Goal: Task Accomplishment & Management: Manage account settings

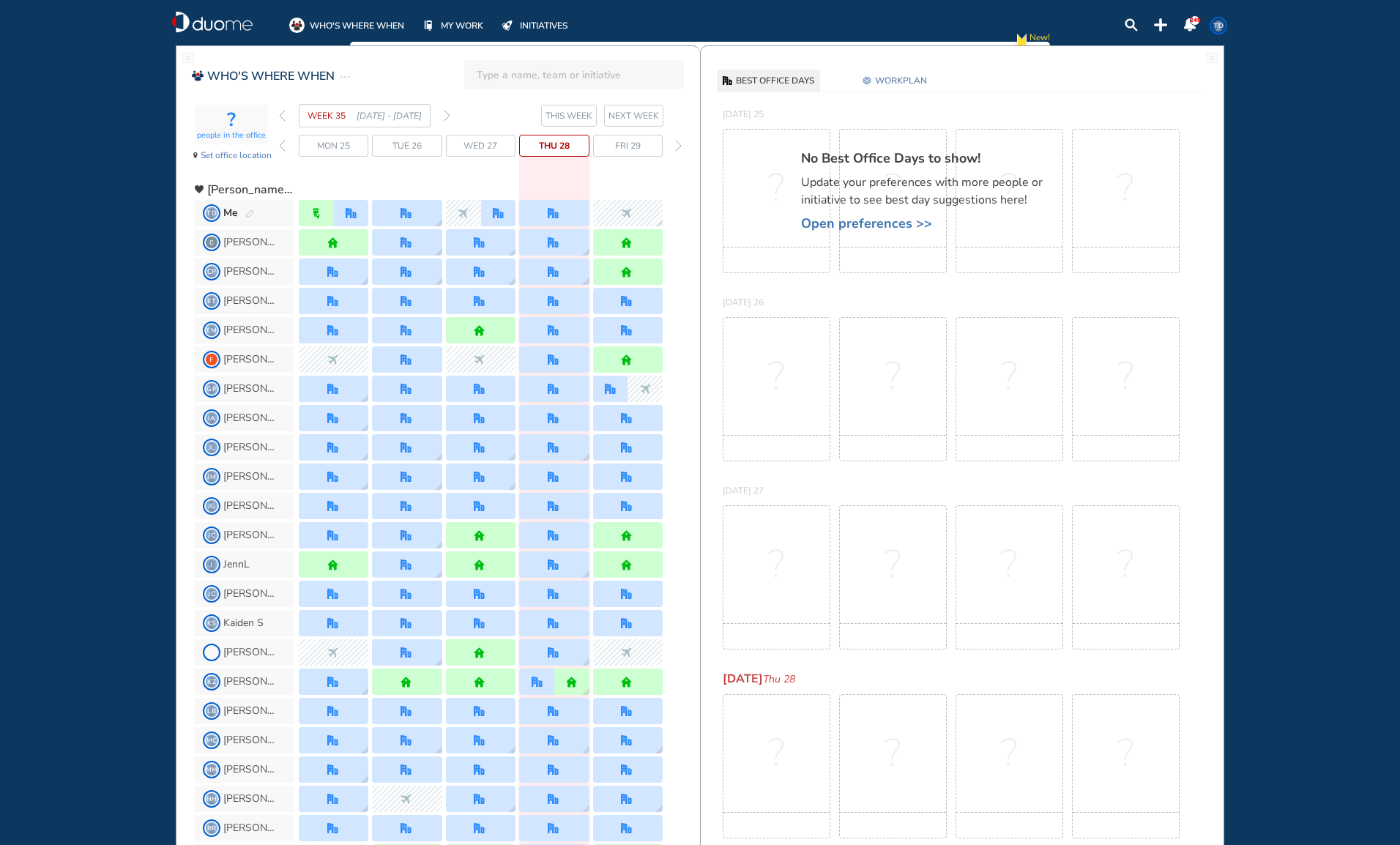
click at [1292, 425] on div "WHO'S WHERE WHEN MY WORK INITIATIVES 245 TD New! NOTIFICATIONS All Location Tas…" at bounding box center [700, 422] width 1400 height 845
click at [1358, 88] on div "WHO'S WHERE WHEN MY WORK INITIATIVES 245 TD New! NOTIFICATIONS All Location Tas…" at bounding box center [700, 422] width 1400 height 845
click at [1345, 42] on div "WHO'S WHERE WHEN MY WORK INITIATIVES 245 TD New! NOTIFICATIONS All Location Tas…" at bounding box center [700, 422] width 1400 height 845
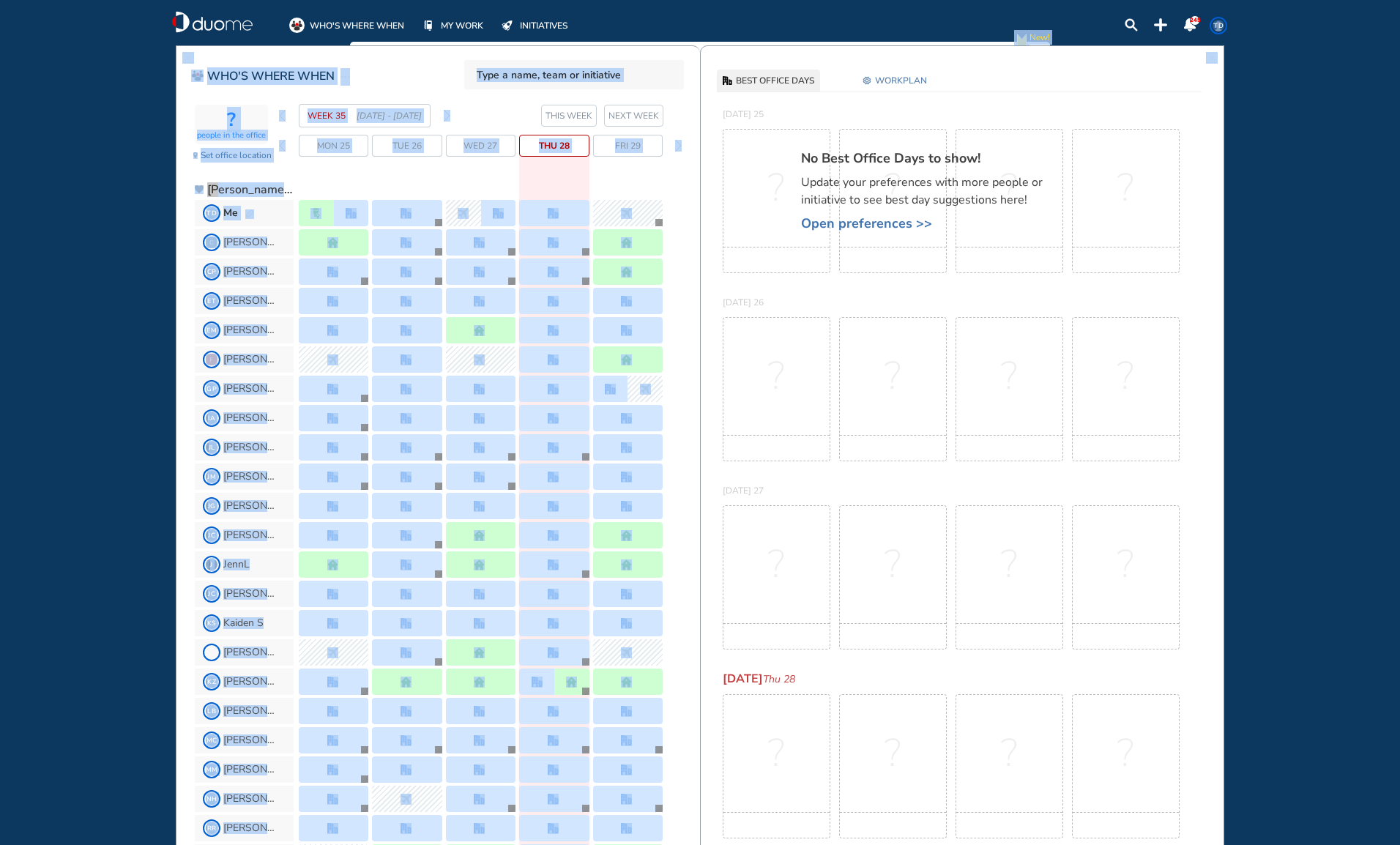
drag, startPoint x: 1267, startPoint y: 401, endPoint x: 1233, endPoint y: 416, distance: 37.2
click at [1267, 401] on div "WHO'S WHERE WHEN MY WORK INITIATIVES 245 TD New! NOTIFICATIONS All Location Tas…" at bounding box center [700, 422] width 1400 height 845
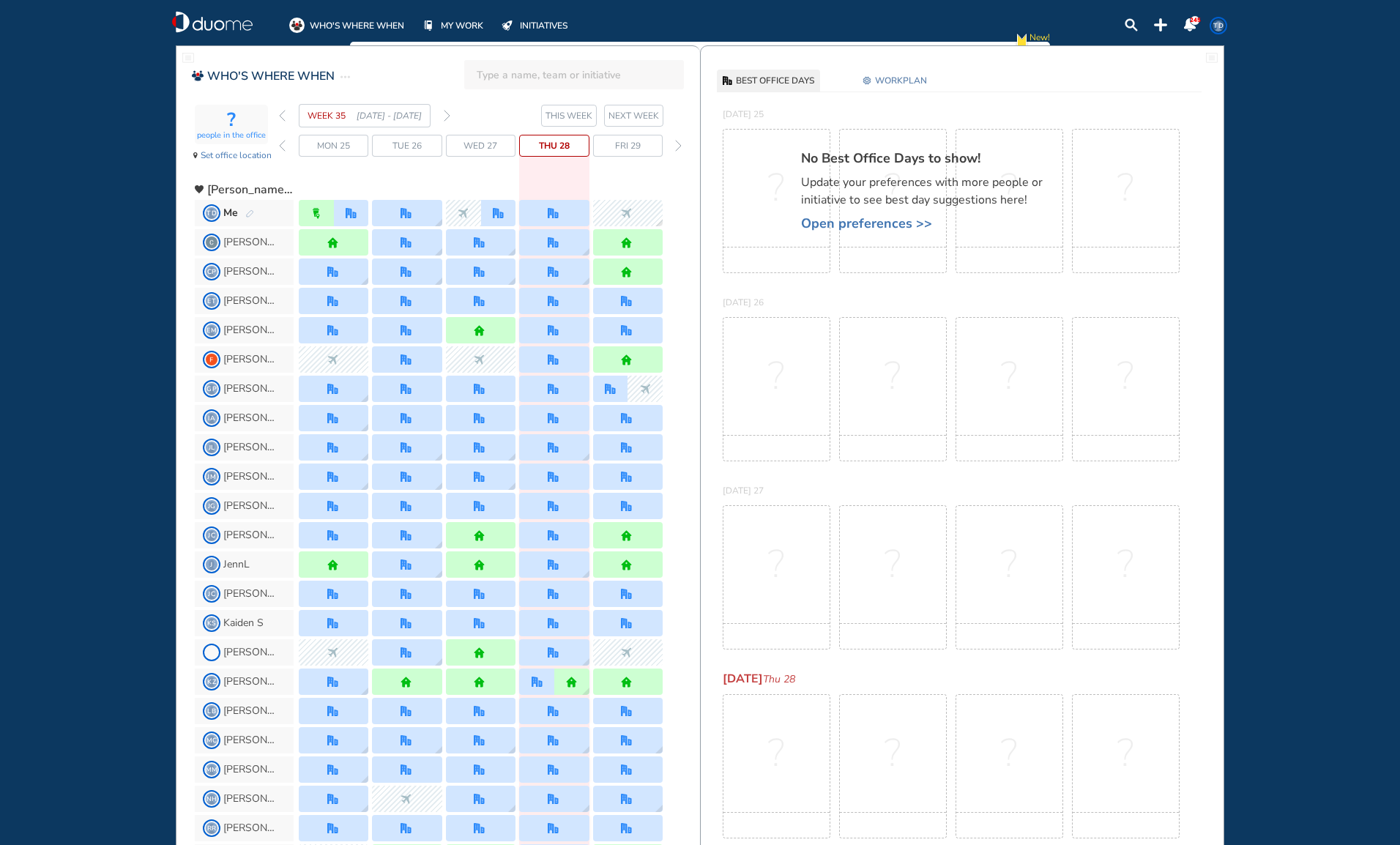
click at [1286, 463] on div "WHO'S WHERE WHEN MY WORK INITIATIVES 245 TD New! NOTIFICATIONS All Location Tas…" at bounding box center [700, 422] width 1400 height 845
click at [451, 113] on section "WEEK 35 25 - 31 Aug' 25 THIS WEEK NEXT WEEK" at bounding box center [489, 116] width 421 height 23
click at [613, 118] on span "NEXT WEEK" at bounding box center [633, 116] width 51 height 15
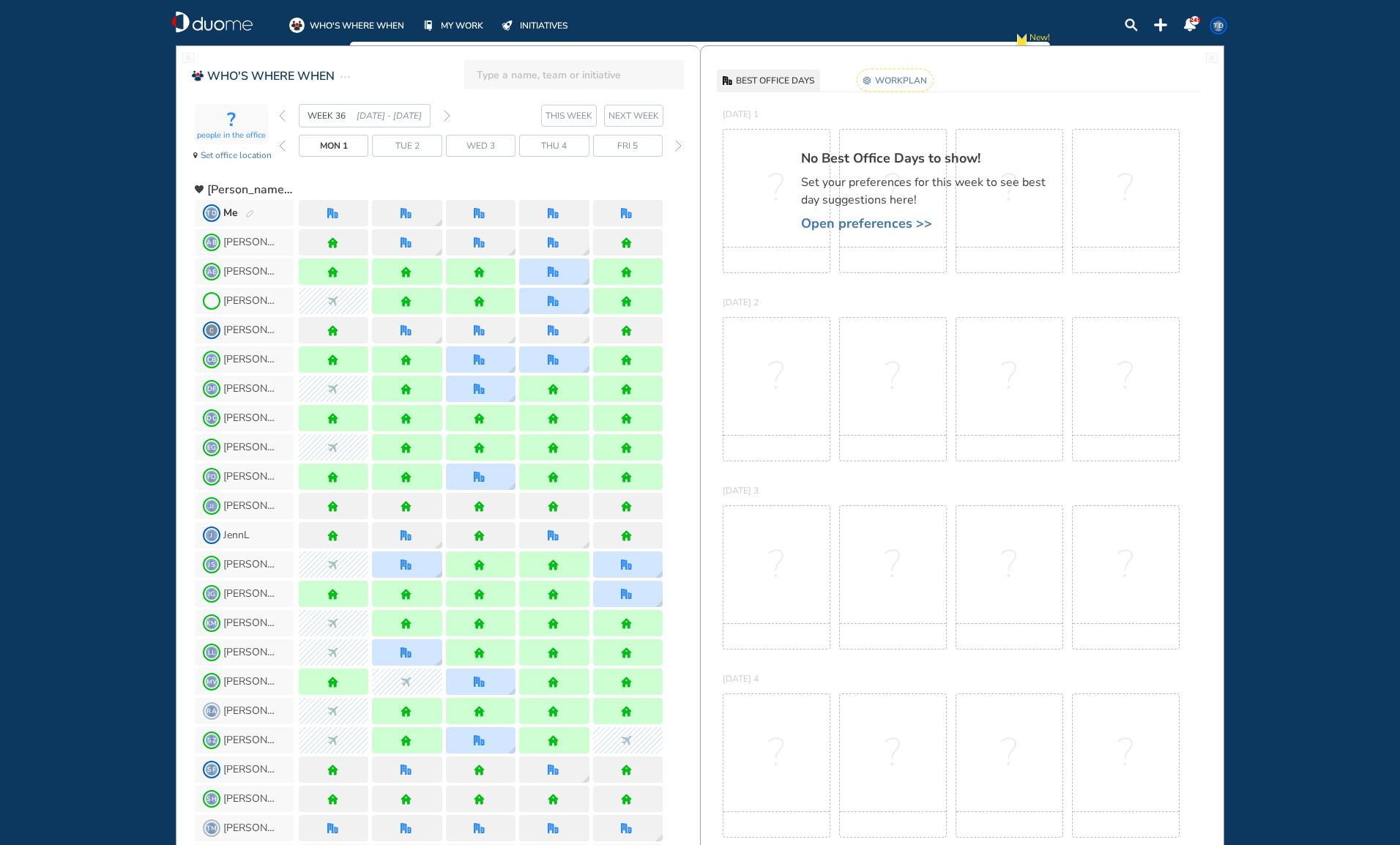
click at [916, 78] on rect at bounding box center [895, 80] width 77 height 22
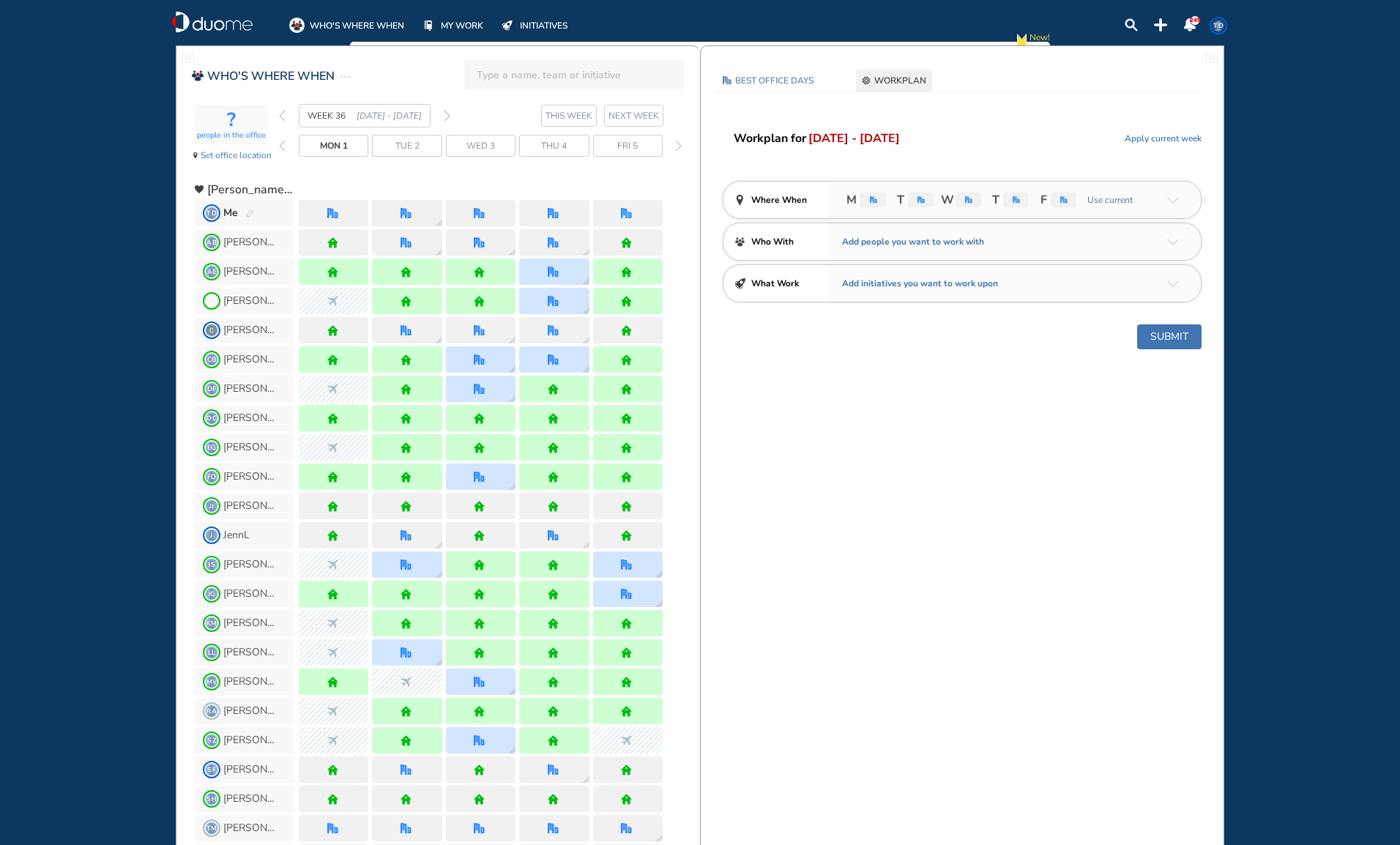
click at [876, 200] on img "office" at bounding box center [873, 200] width 8 height 8
click at [875, 199] on img "office" at bounding box center [873, 200] width 8 height 8
click at [1177, 198] on img "arrow-down-a5b4c4" at bounding box center [1173, 200] width 12 height 7
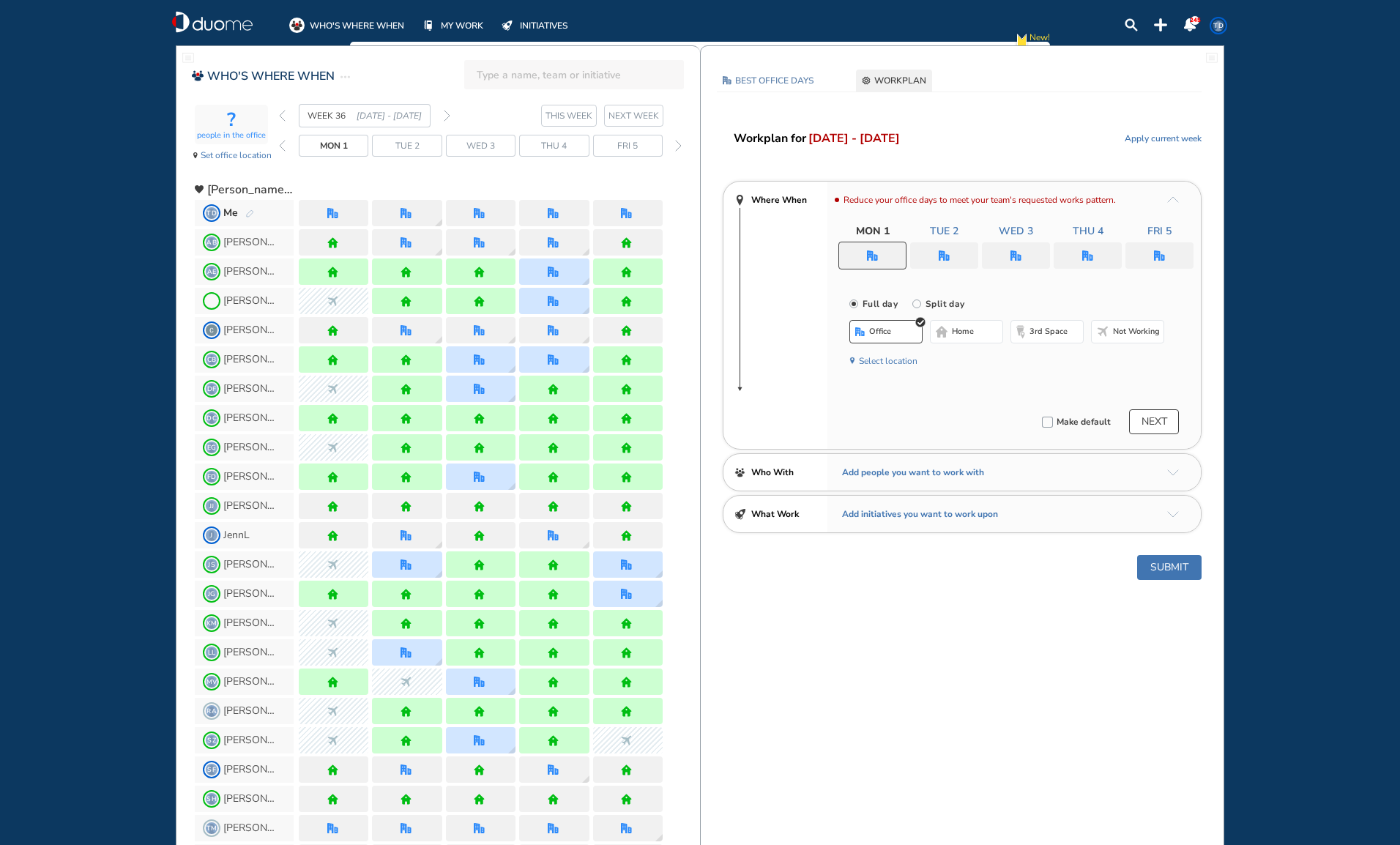
click at [1134, 336] on span "Not working" at bounding box center [1137, 332] width 47 height 12
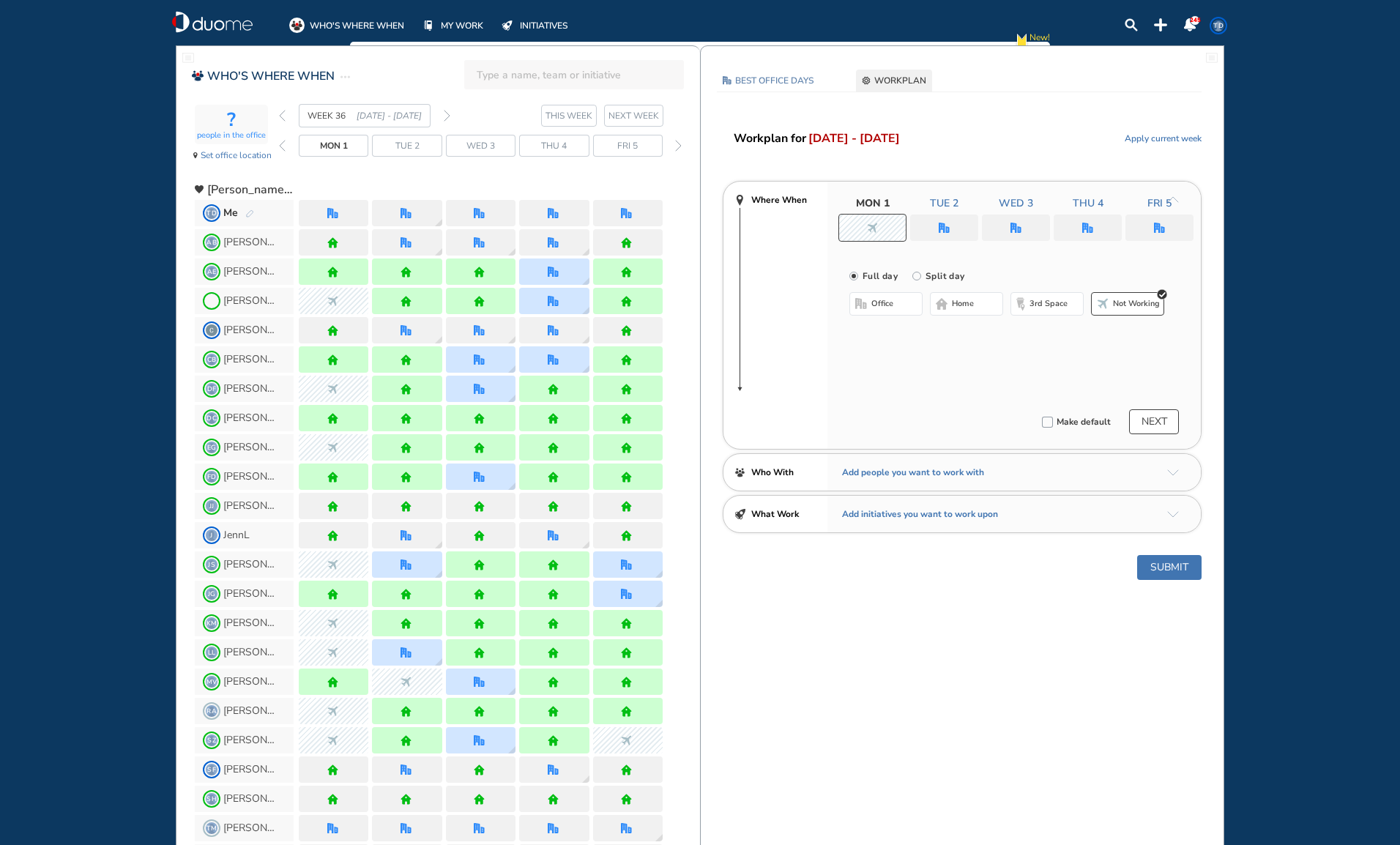
click at [1162, 566] on button "Submit" at bounding box center [1169, 568] width 64 height 25
